Goal: Navigation & Orientation: Understand site structure

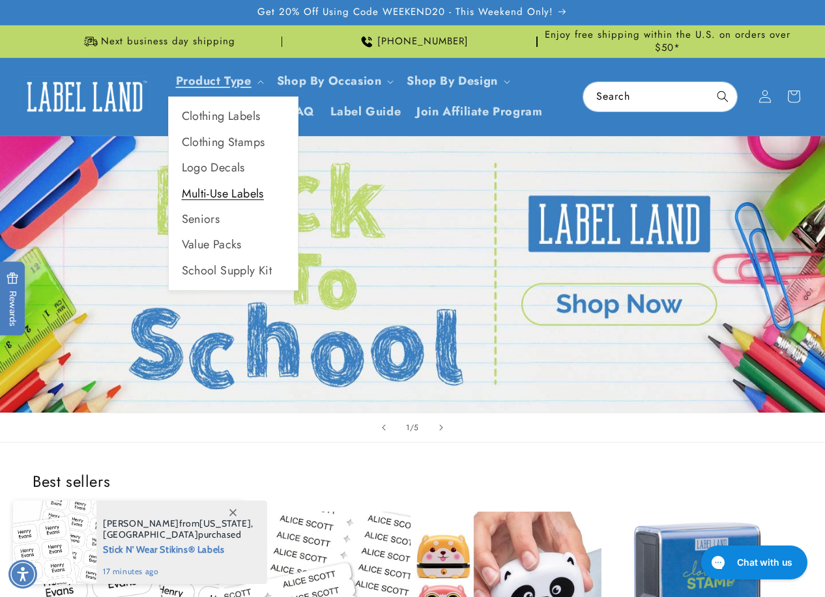
click at [229, 189] on link "Multi-Use Labels" at bounding box center [233, 193] width 129 height 25
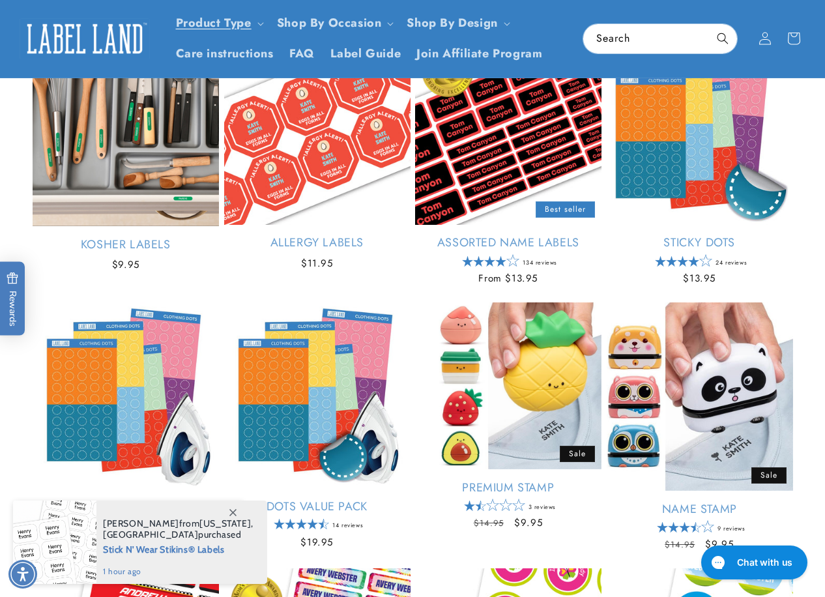
scroll to position [65, 0]
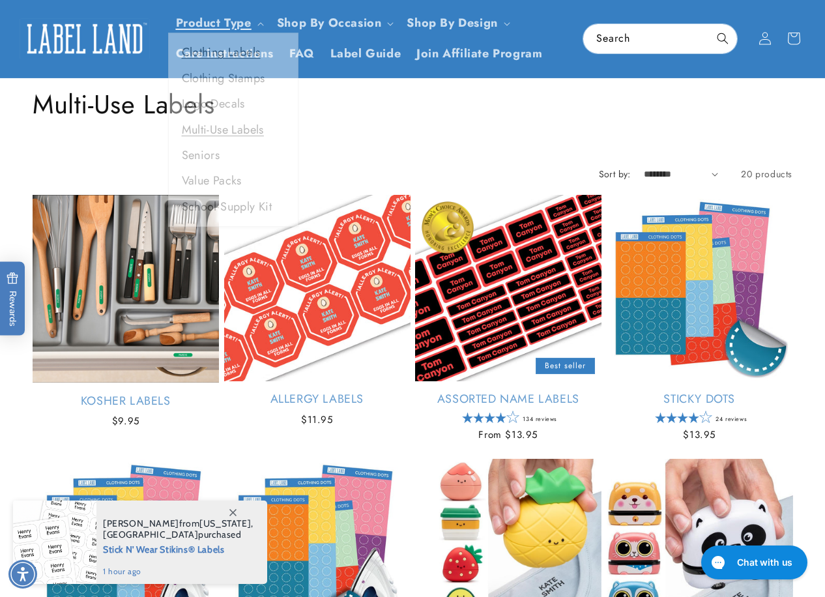
click at [229, 63] on link "Clothing Labels" at bounding box center [233, 58] width 129 height 25
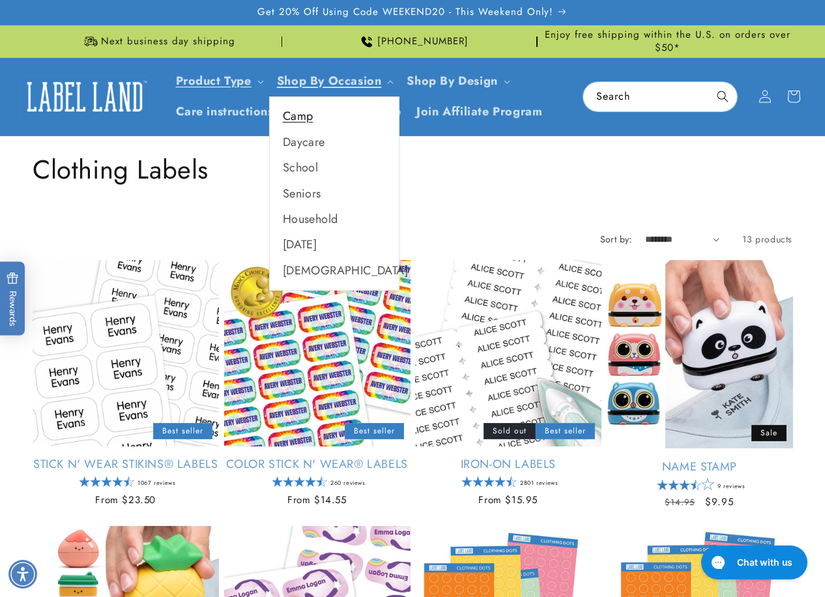
click at [300, 115] on link "Camp" at bounding box center [334, 116] width 129 height 25
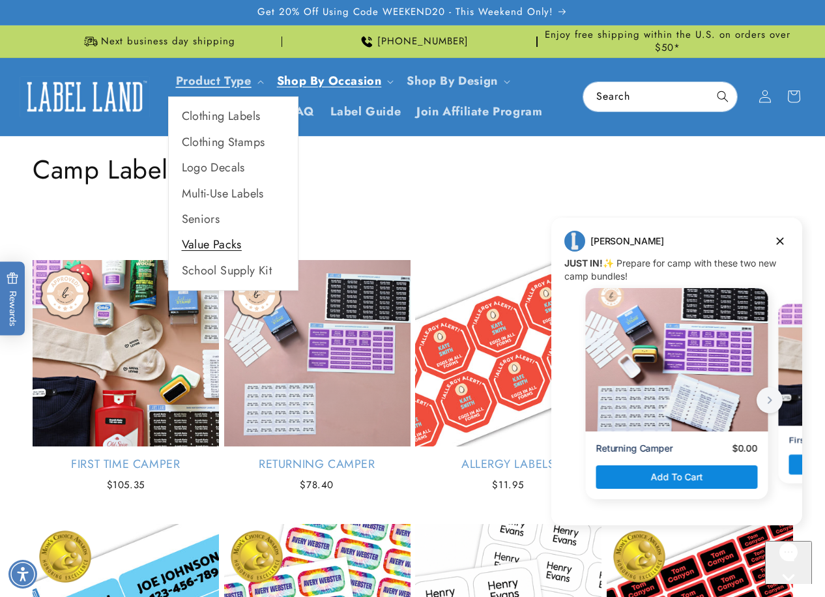
click at [220, 248] on link "Value Packs" at bounding box center [233, 244] width 129 height 25
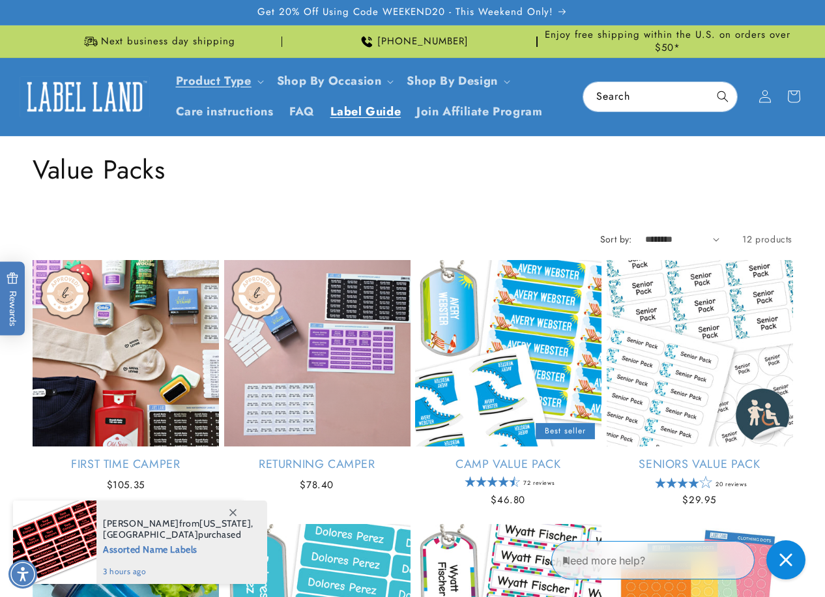
click at [374, 116] on span "Label Guide" at bounding box center [365, 111] width 71 height 15
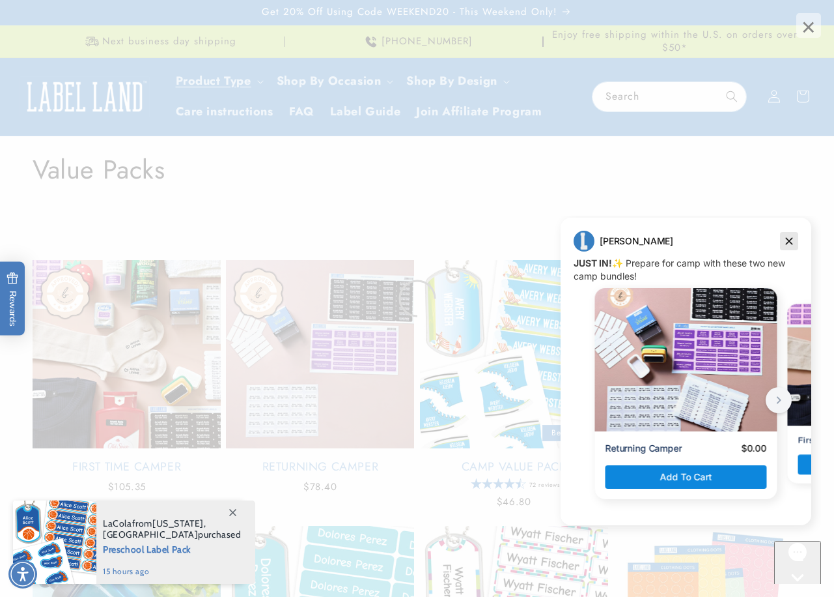
click at [788, 240] on icon "Dismiss campaign" at bounding box center [789, 241] width 7 height 7
